Goal: Task Accomplishment & Management: Manage account settings

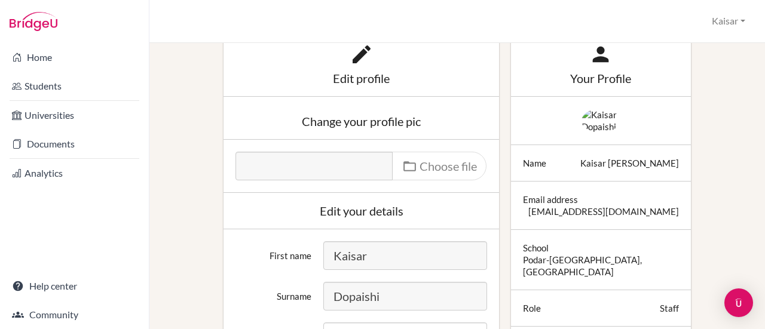
scroll to position [50, 0]
click at [608, 164] on div "Name Kaisar Dopaishi" at bounding box center [601, 164] width 180 height 36
click at [357, 57] on icon at bounding box center [361, 56] width 24 height 24
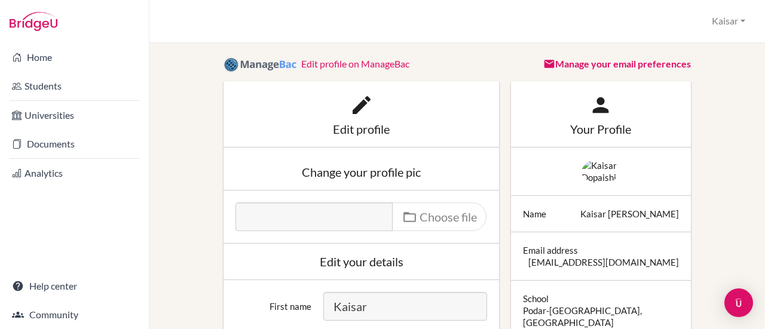
click at [361, 62] on link "Edit profile on ManageBac" at bounding box center [355, 63] width 108 height 11
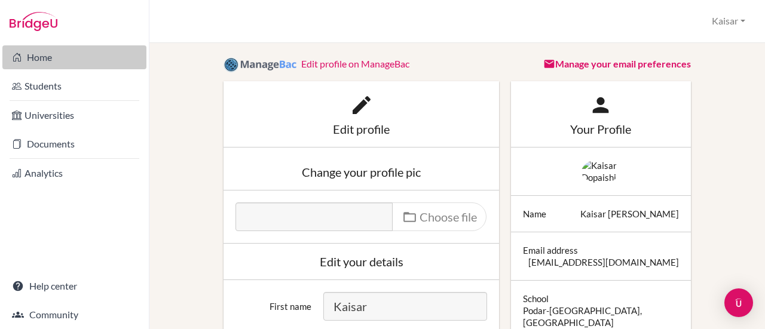
click at [46, 59] on link "Home" at bounding box center [74, 57] width 144 height 24
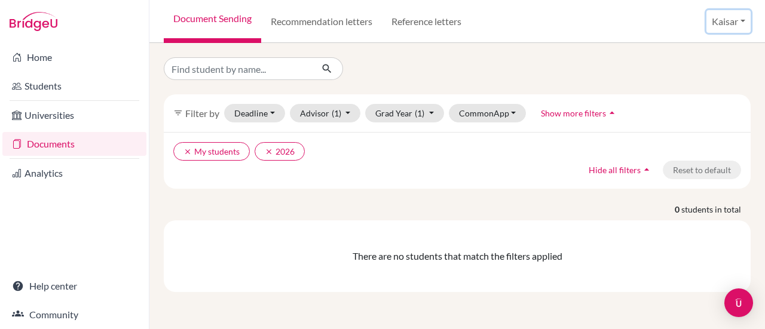
click at [744, 21] on button "Kaisar" at bounding box center [728, 21] width 44 height 23
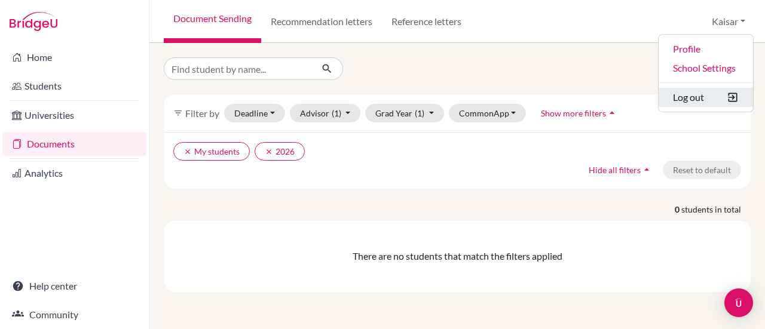
click at [700, 101] on button "Log out" at bounding box center [705, 97] width 94 height 19
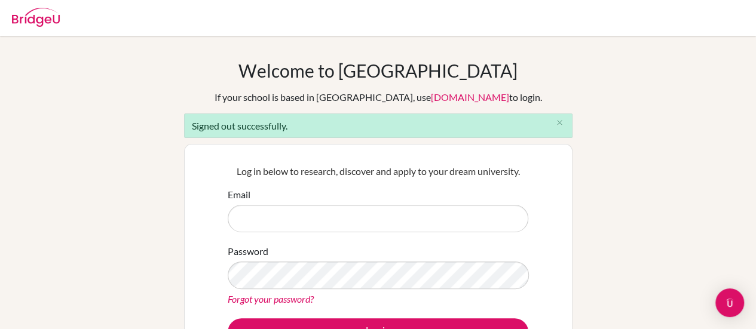
scroll to position [182, 0]
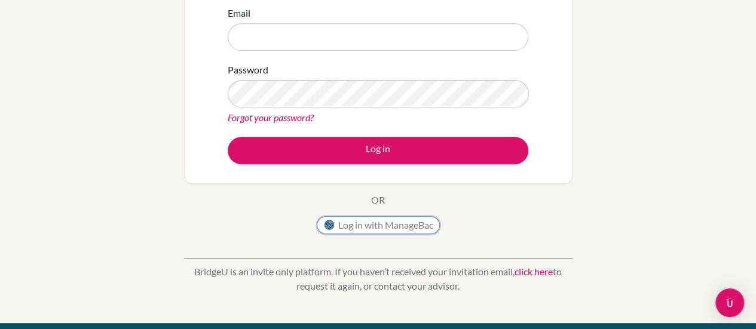
click at [381, 226] on button "Log in with ManageBac" at bounding box center [378, 225] width 123 height 18
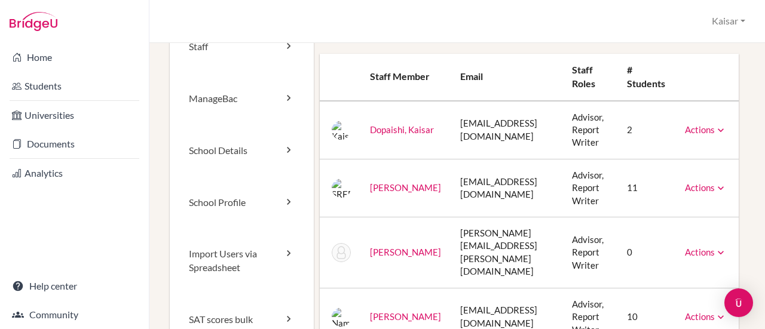
scroll to position [38, 0]
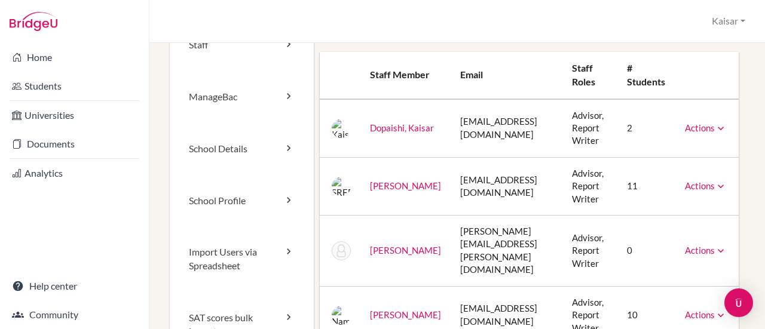
click at [714, 129] on icon at bounding box center [720, 128] width 12 height 12
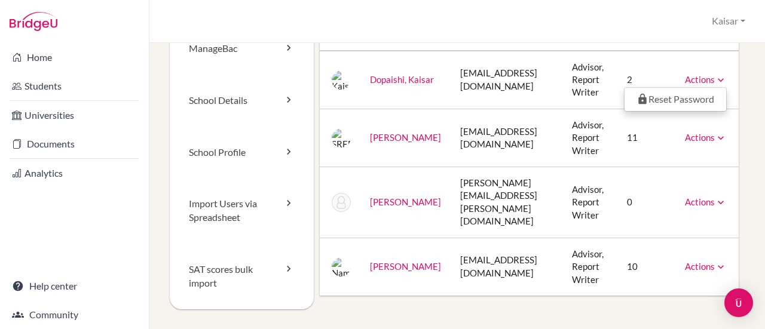
scroll to position [88, 0]
click at [714, 260] on icon at bounding box center [720, 266] width 12 height 12
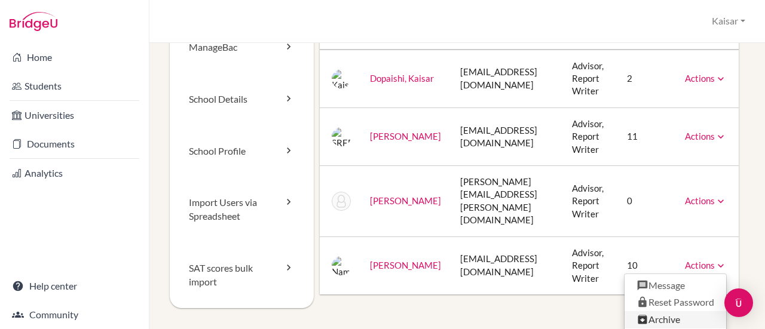
click at [662, 311] on link "Archive" at bounding box center [675, 319] width 102 height 17
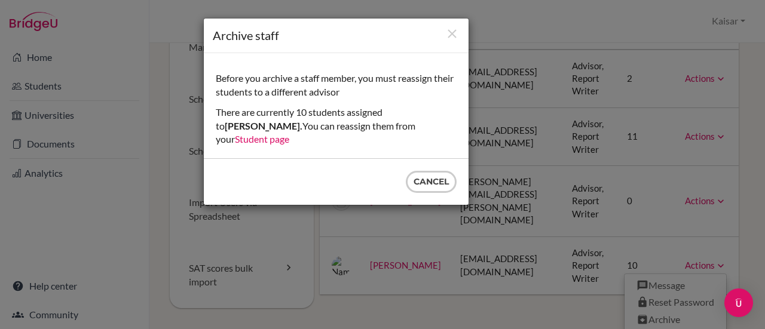
click at [289, 133] on link "Student page" at bounding box center [262, 138] width 54 height 11
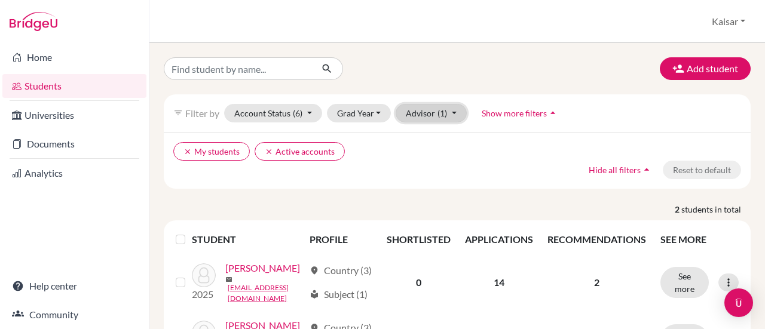
click at [456, 111] on button "Advisor (1)" at bounding box center [430, 113] width 71 height 19
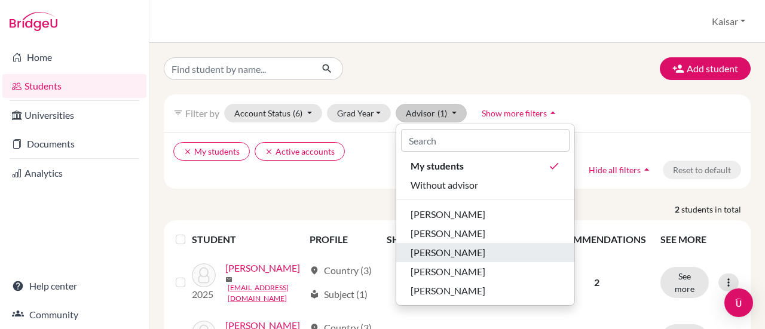
click at [436, 251] on span "[PERSON_NAME]" at bounding box center [447, 253] width 75 height 14
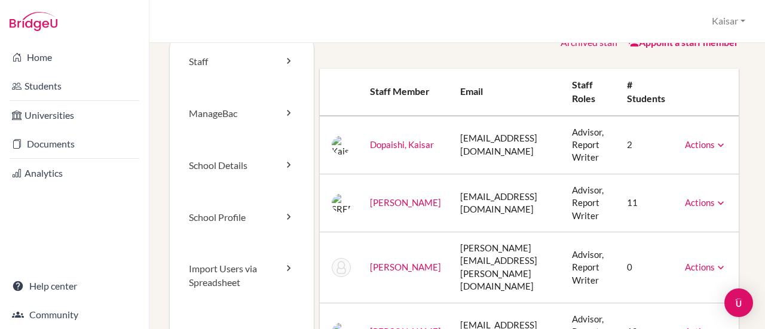
scroll to position [20, 0]
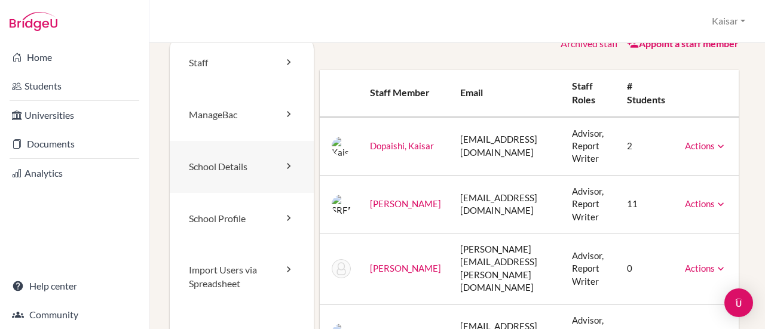
click at [277, 166] on link "School Details" at bounding box center [242, 167] width 144 height 52
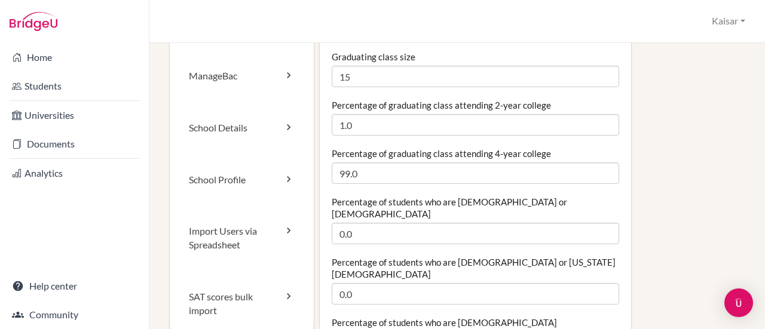
scroll to position [57, 0]
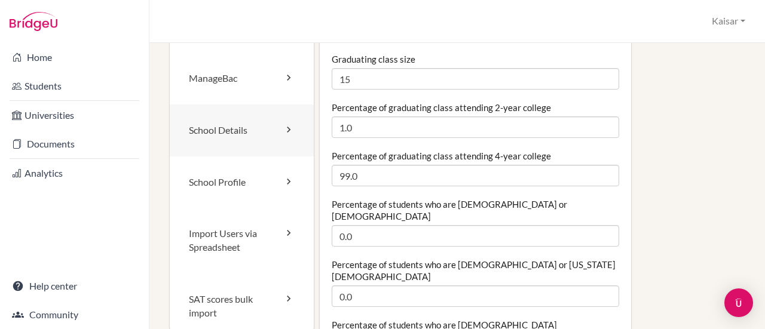
click at [275, 130] on link "School Details" at bounding box center [242, 131] width 144 height 52
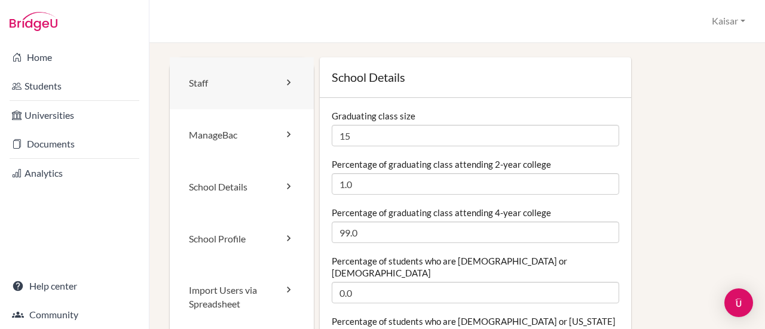
click at [287, 82] on icon at bounding box center [289, 82] width 12 height 12
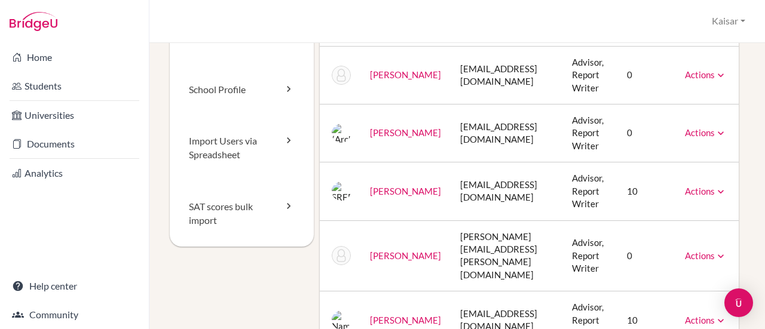
scroll to position [287, 0]
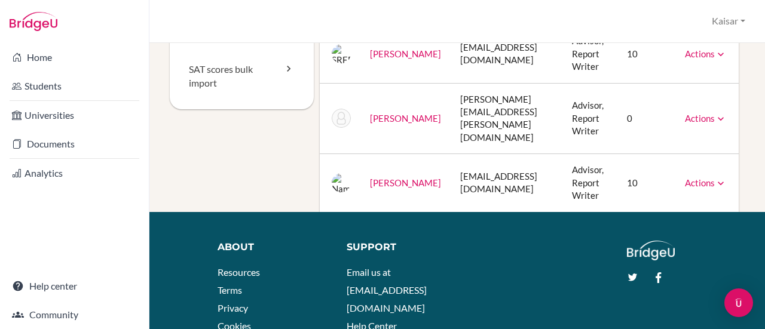
click at [714, 177] on icon at bounding box center [720, 183] width 12 height 12
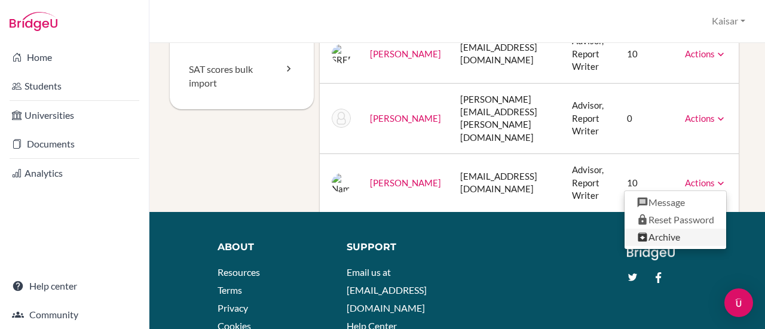
click at [668, 229] on link "Archive" at bounding box center [675, 237] width 102 height 17
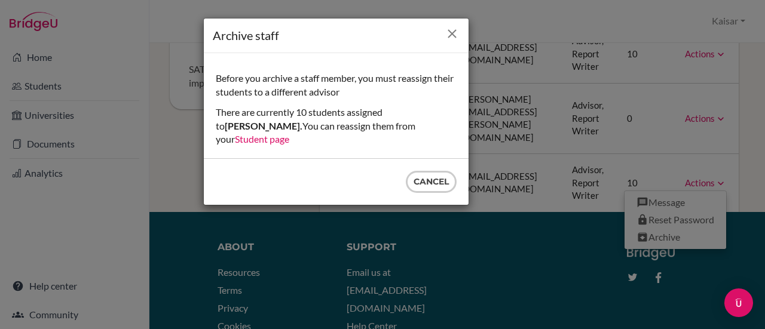
click at [453, 38] on icon "Close" at bounding box center [451, 33] width 15 height 15
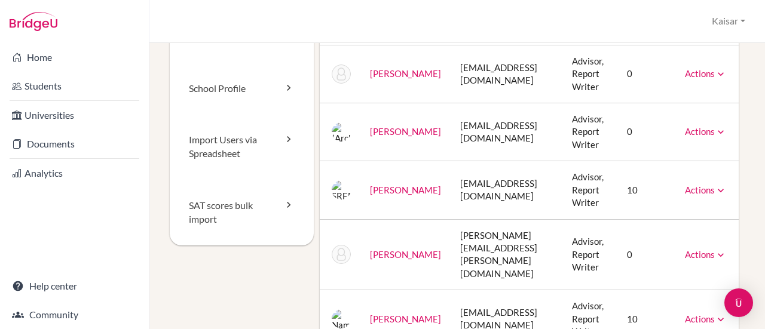
scroll to position [0, 0]
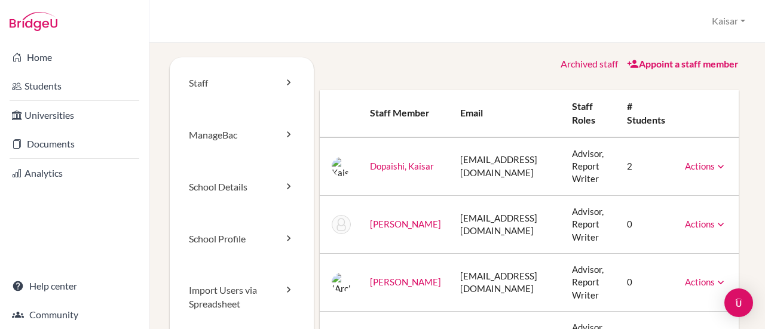
click at [683, 68] on link "Appoint a staff member" at bounding box center [683, 63] width 112 height 11
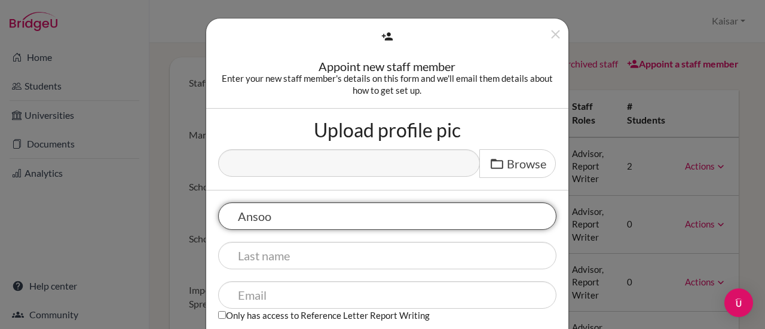
type input "Ansoo"
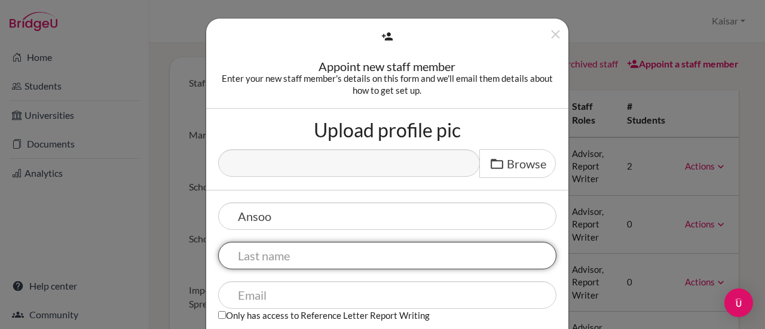
click at [251, 255] on input "text" at bounding box center [387, 255] width 338 height 27
type input "[PERSON_NAME]"
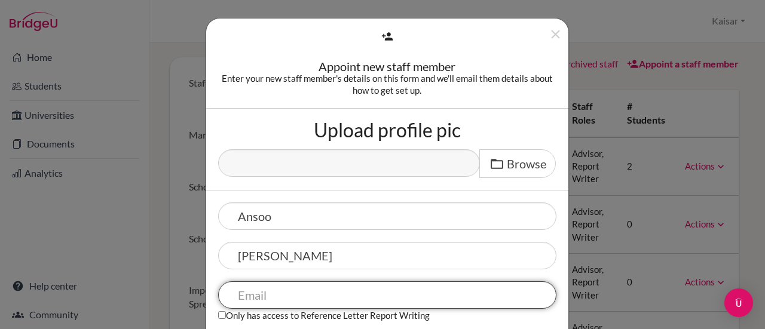
click at [254, 293] on input "text" at bounding box center [387, 294] width 338 height 27
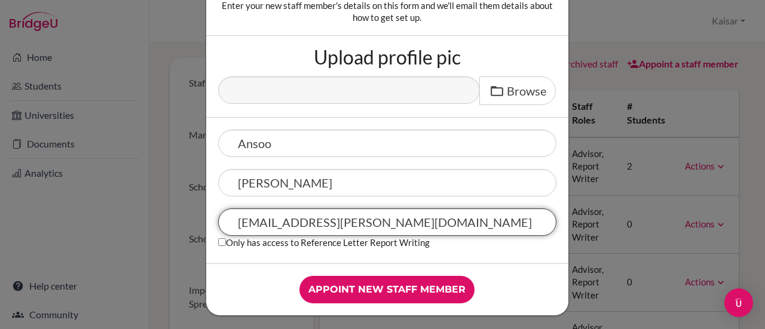
scroll to position [76, 0]
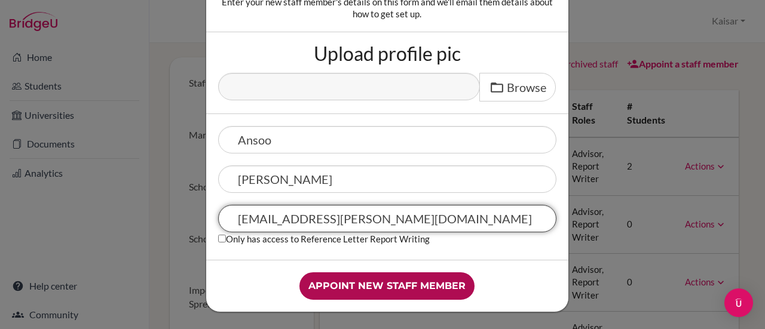
type input "[EMAIL_ADDRESS][PERSON_NAME][DOMAIN_NAME]"
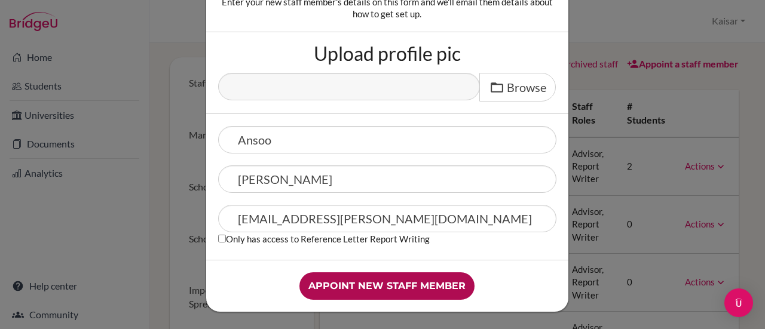
click at [336, 286] on input "Appoint new staff member" at bounding box center [386, 285] width 175 height 27
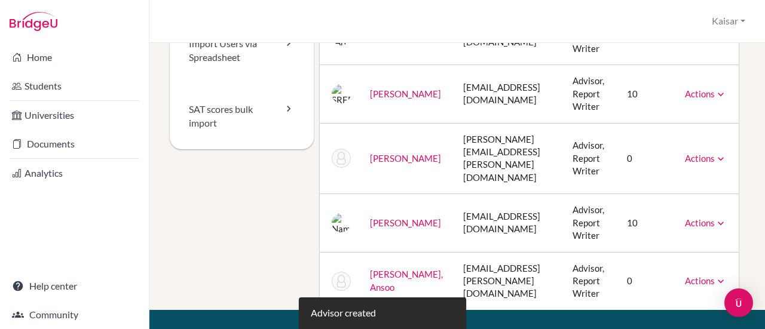
scroll to position [248, 0]
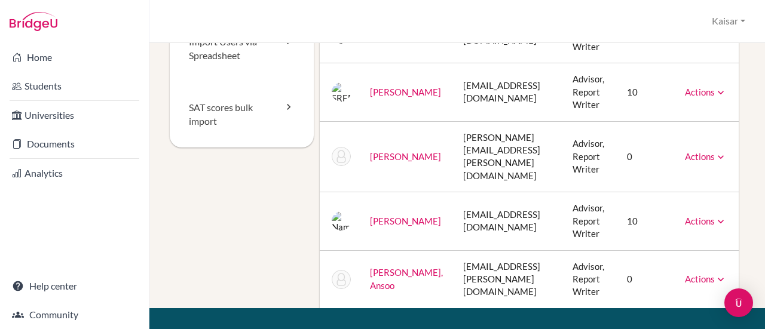
click at [726, 274] on icon at bounding box center [720, 280] width 12 height 12
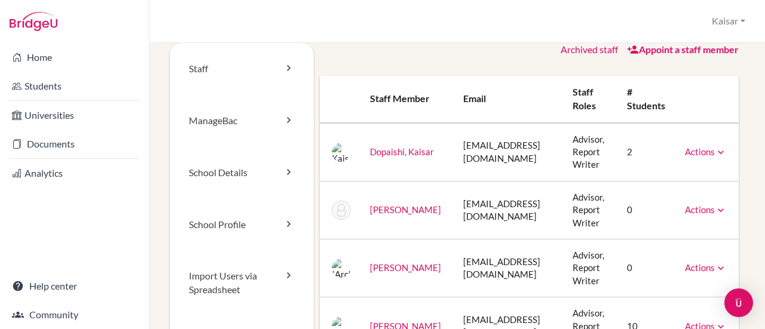
scroll to position [0, 0]
